Goal: Complete application form

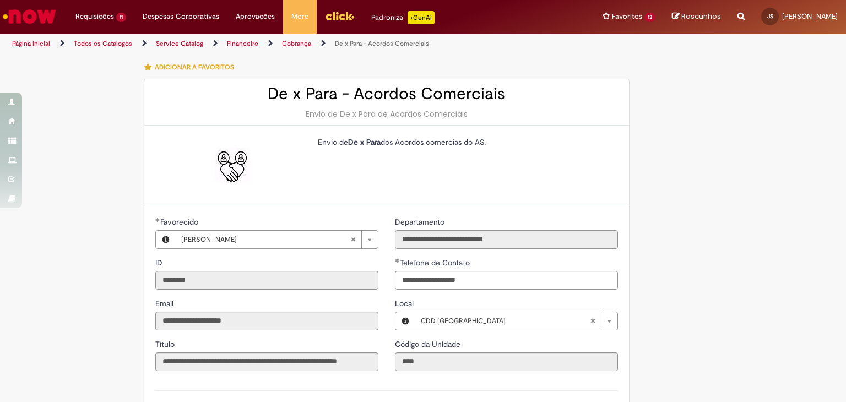
scroll to position [282, 0]
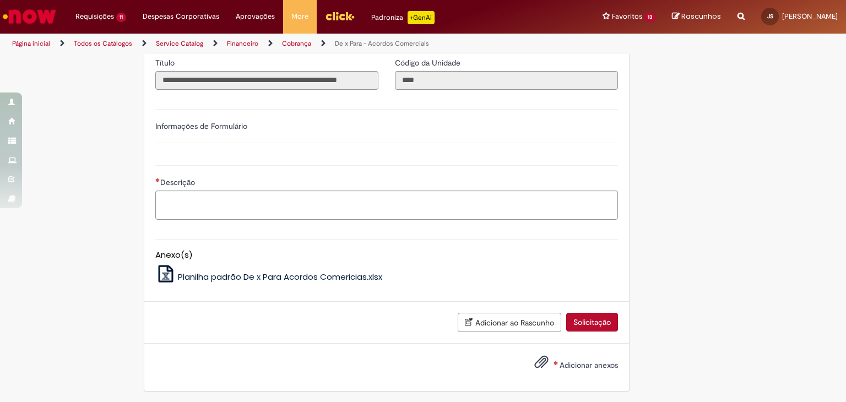
click at [243, 125] on label "Informações de Formulário" at bounding box center [201, 126] width 92 height 10
click at [535, 360] on span "Adicionar anexos" at bounding box center [541, 362] width 13 height 13
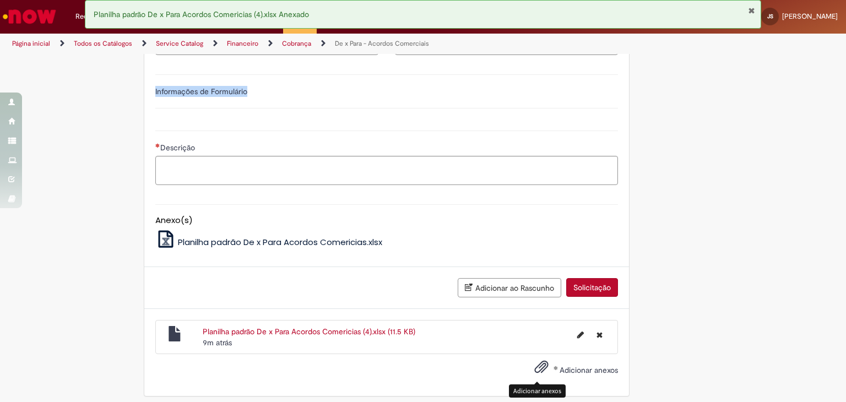
scroll to position [321, 0]
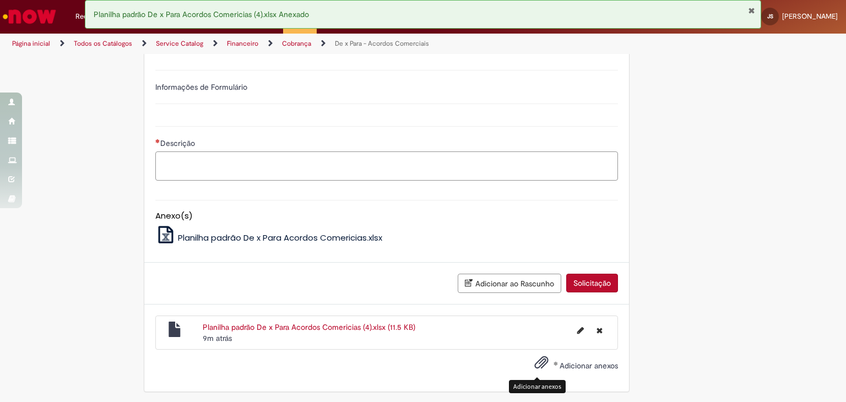
click at [390, 168] on textarea "Descrição" at bounding box center [386, 167] width 463 height 30
type textarea "**********"
click at [622, 286] on div "Adicionar ao Rascunho Solicitação" at bounding box center [386, 284] width 485 height 42
click at [595, 284] on button "Solicitação" at bounding box center [592, 283] width 52 height 19
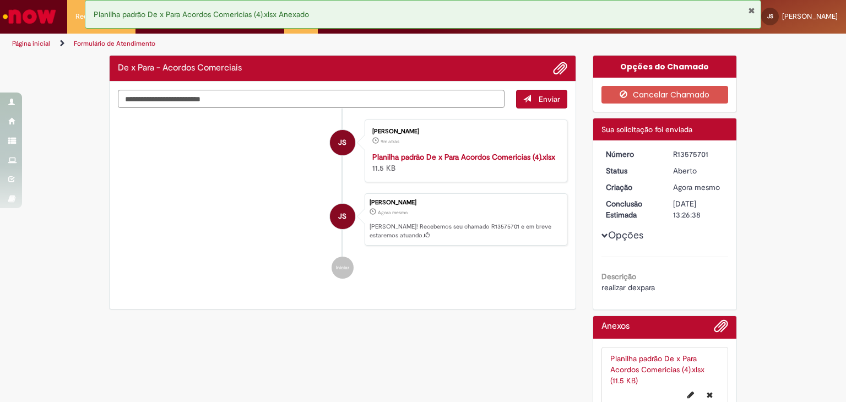
click at [695, 154] on div "R13575701" at bounding box center [698, 154] width 51 height 11
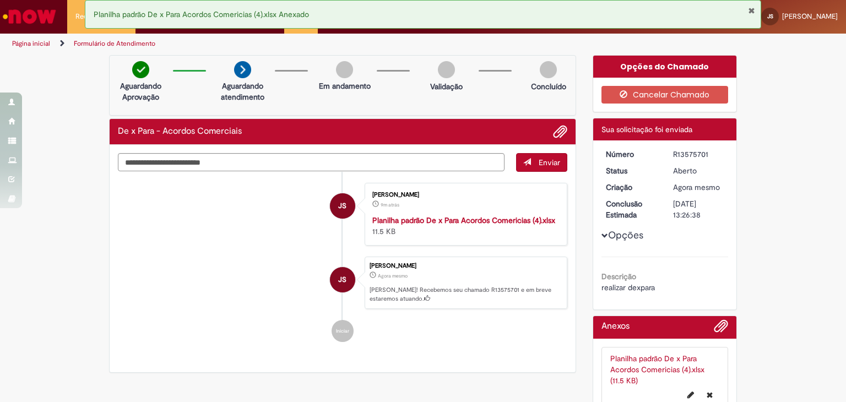
copy div "R13575701"
